Goal: Navigation & Orientation: Find specific page/section

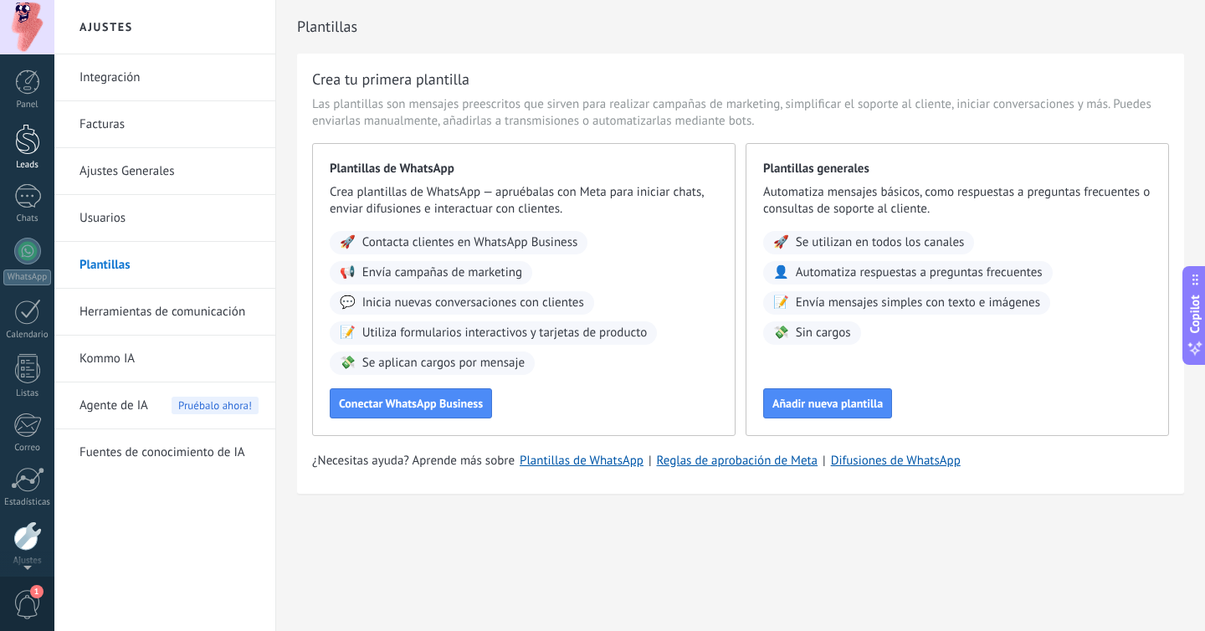
click at [30, 136] on div at bounding box center [27, 139] width 25 height 31
